Goal: Information Seeking & Learning: Learn about a topic

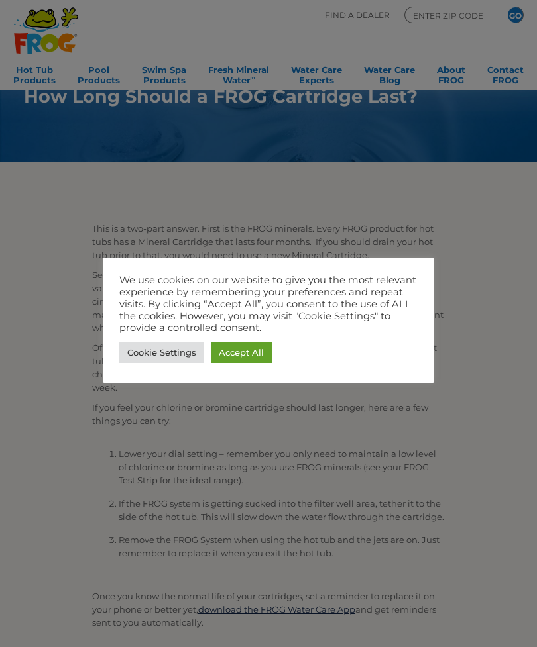
scroll to position [7, 0]
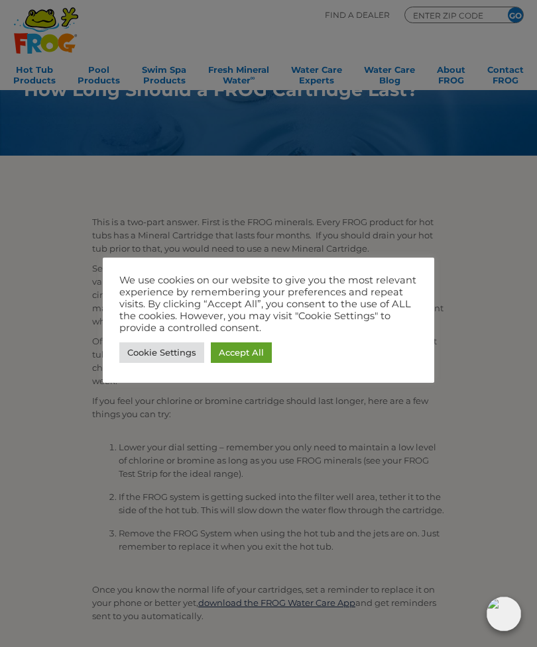
click at [246, 352] on link "Accept All" at bounding box center [241, 352] width 61 height 21
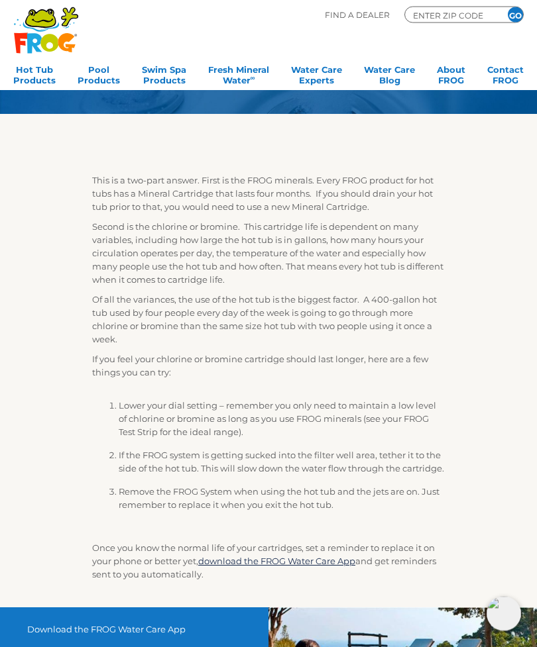
scroll to position [0, 0]
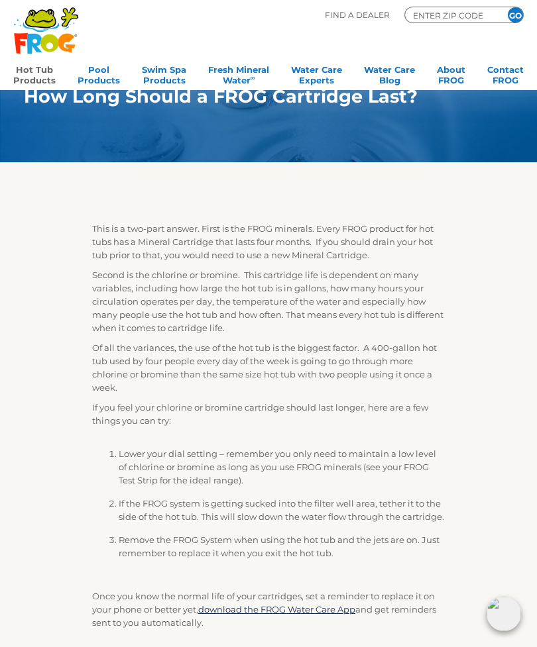
click at [36, 71] on link "Hot Tub Products" at bounding box center [34, 73] width 42 height 26
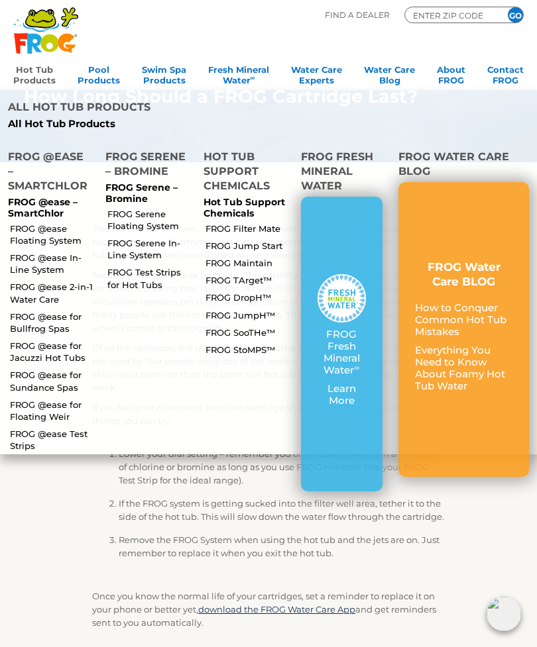
click at [49, 223] on link "FROG @ease Floating System" at bounding box center [52, 235] width 84 height 24
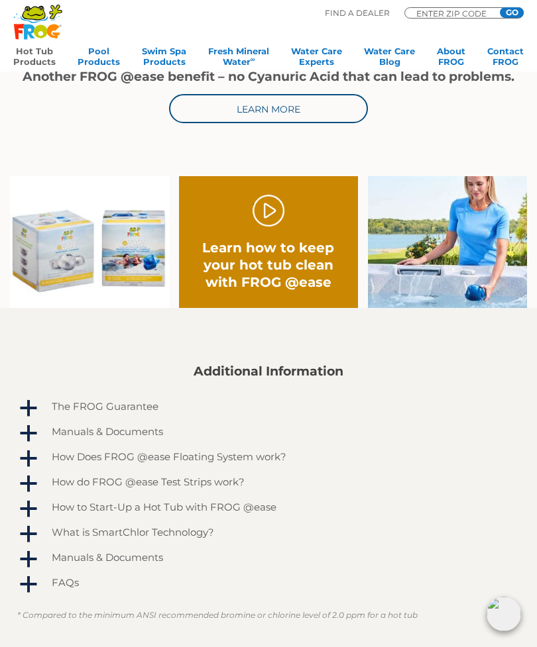
scroll to position [591, 0]
click at [313, 270] on h2 "Learn how to keep your hot tub clean with FROG @ease" at bounding box center [268, 266] width 143 height 52
click at [291, 269] on h2 "Learn how to keep your hot tub clean with FROG @ease" at bounding box center [268, 266] width 143 height 52
click at [271, 212] on link "." at bounding box center [268, 211] width 32 height 32
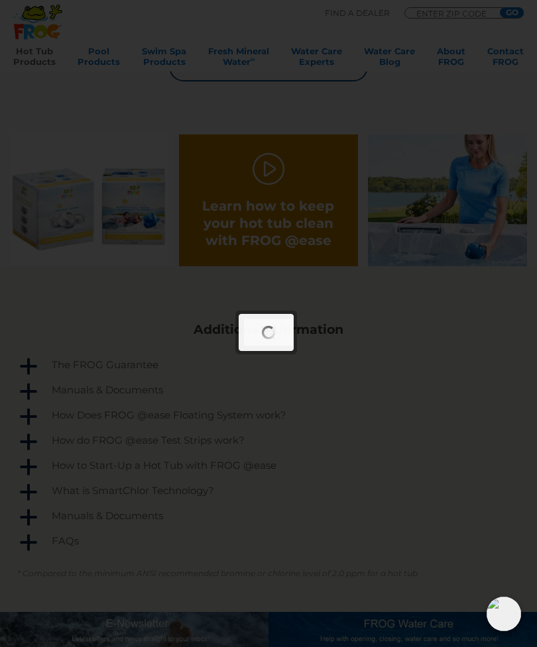
scroll to position [634, 0]
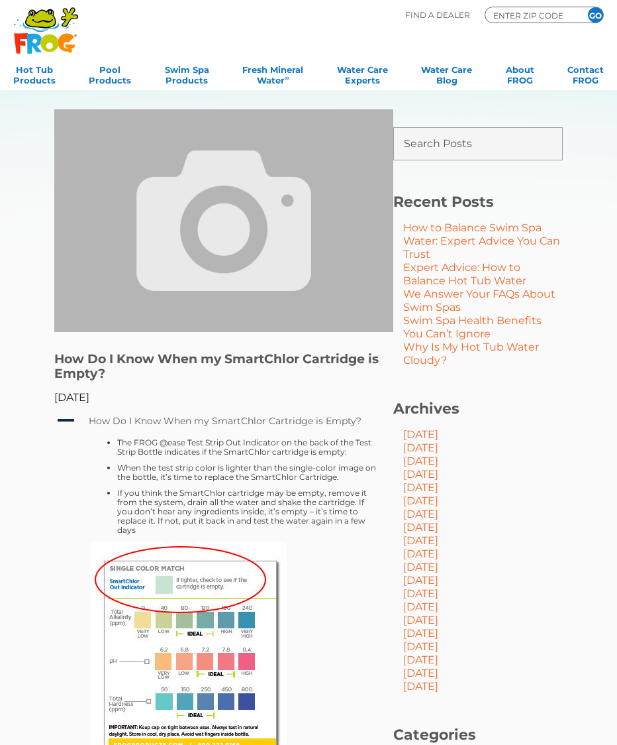
scroll to position [78, 0]
